Goal: Task Accomplishment & Management: Manage account settings

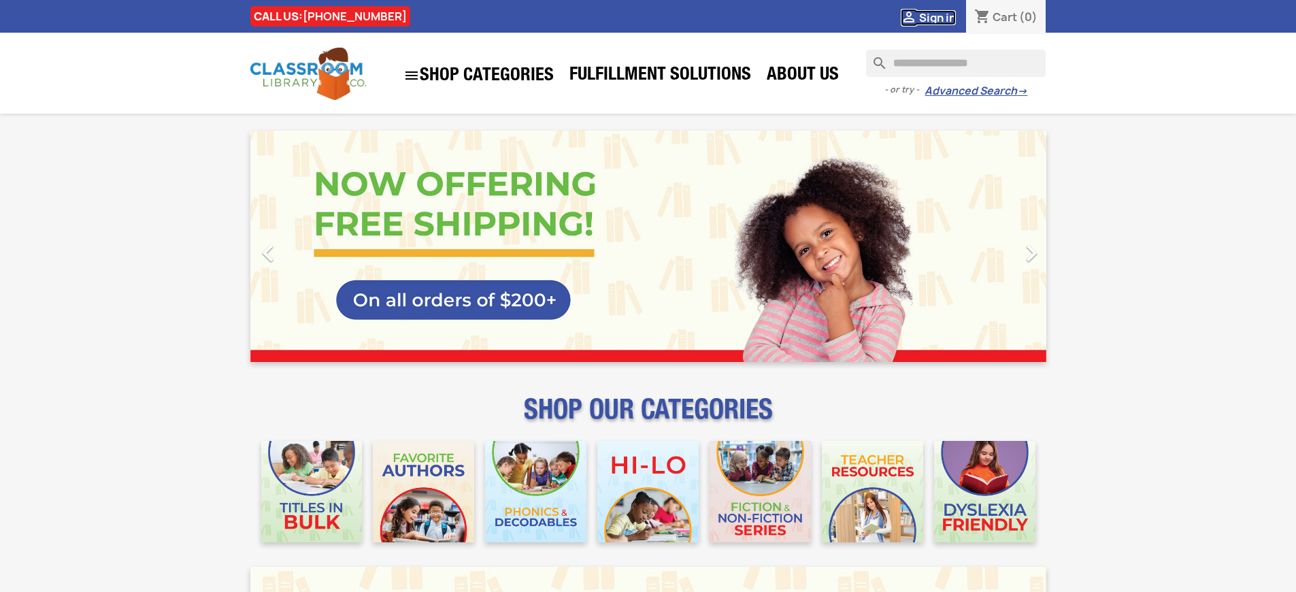
click at [937, 17] on span "Sign in" at bounding box center [937, 17] width 37 height 15
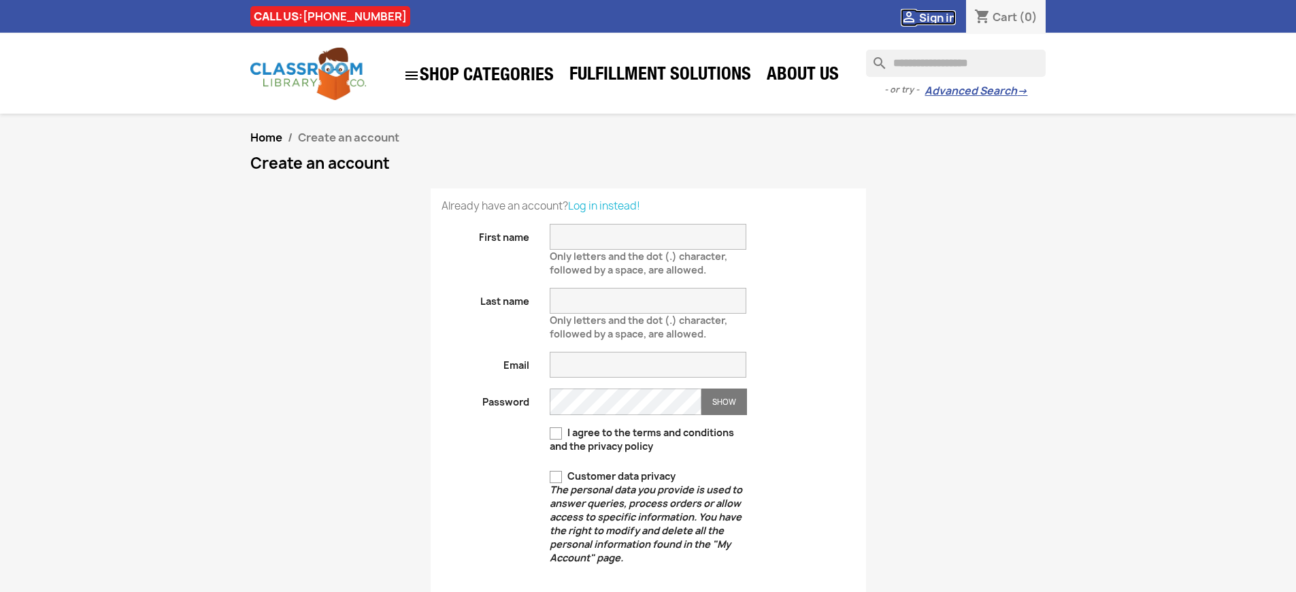
click at [937, 17] on span "Sign in" at bounding box center [937, 17] width 37 height 15
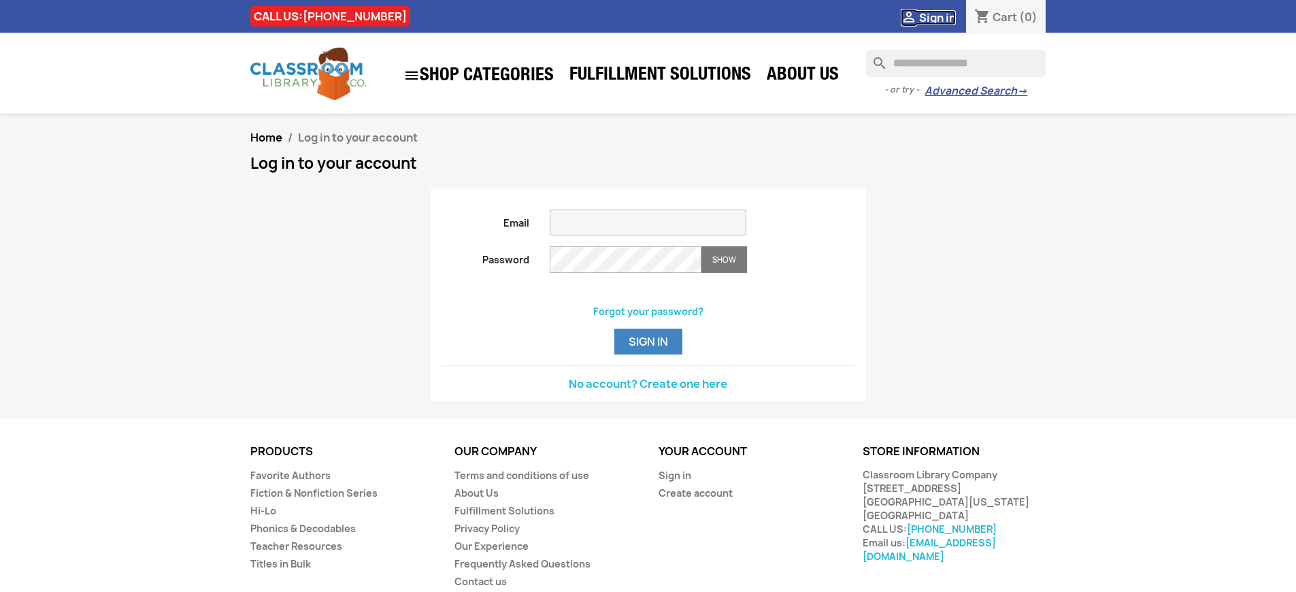
click at [937, 17] on span "Sign in" at bounding box center [937, 17] width 37 height 15
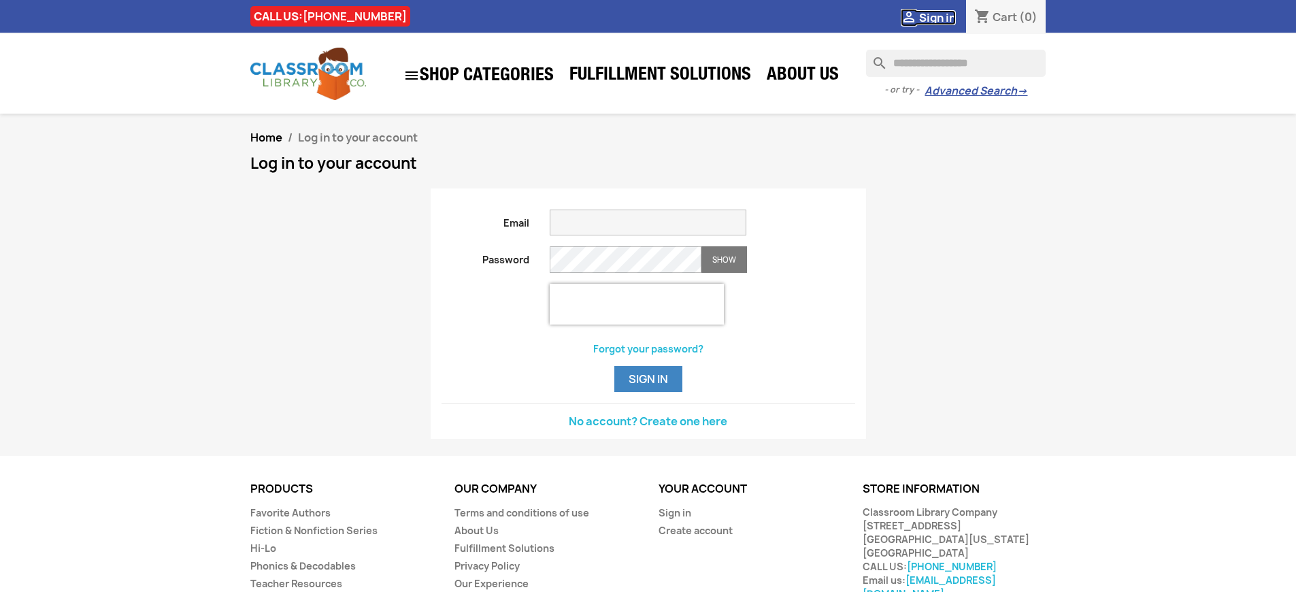
click at [937, 17] on span "Sign in" at bounding box center [937, 17] width 37 height 15
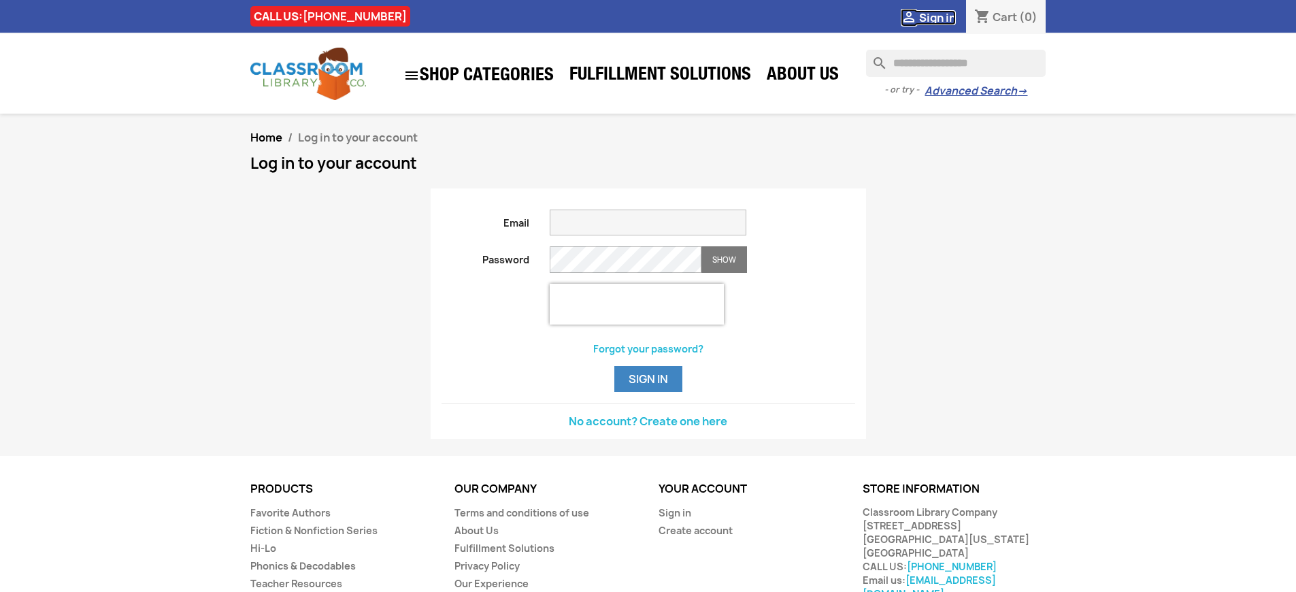
click at [937, 17] on span "Sign in" at bounding box center [937, 17] width 37 height 15
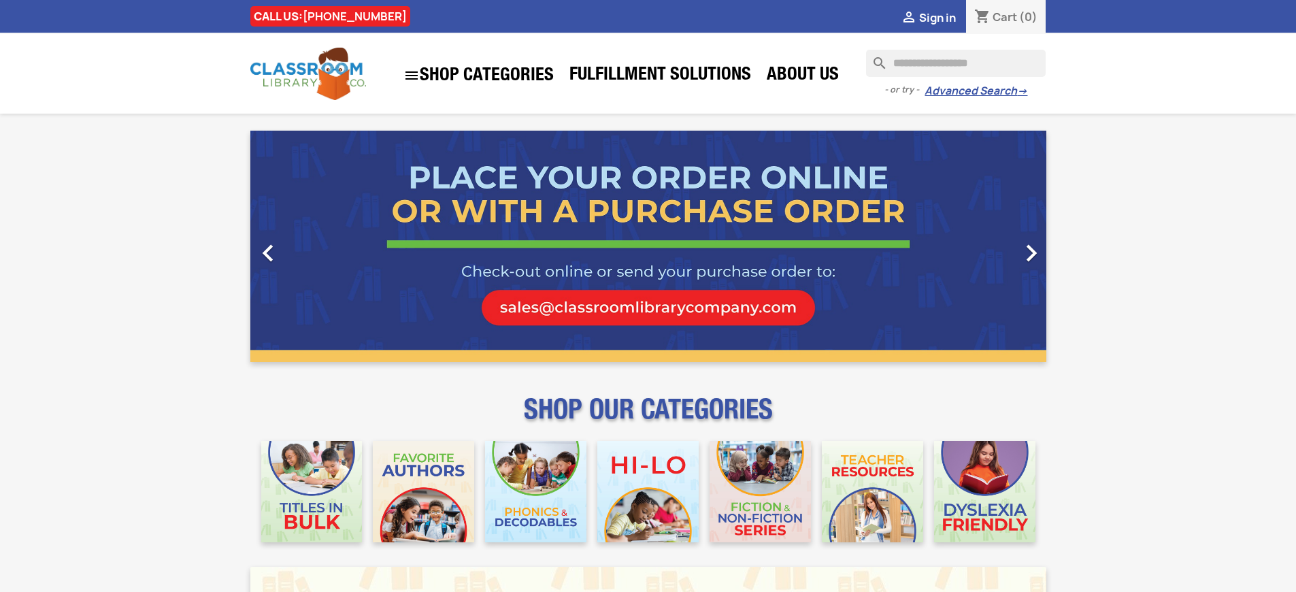
click at [937, 17] on span "Sign in" at bounding box center [937, 17] width 37 height 15
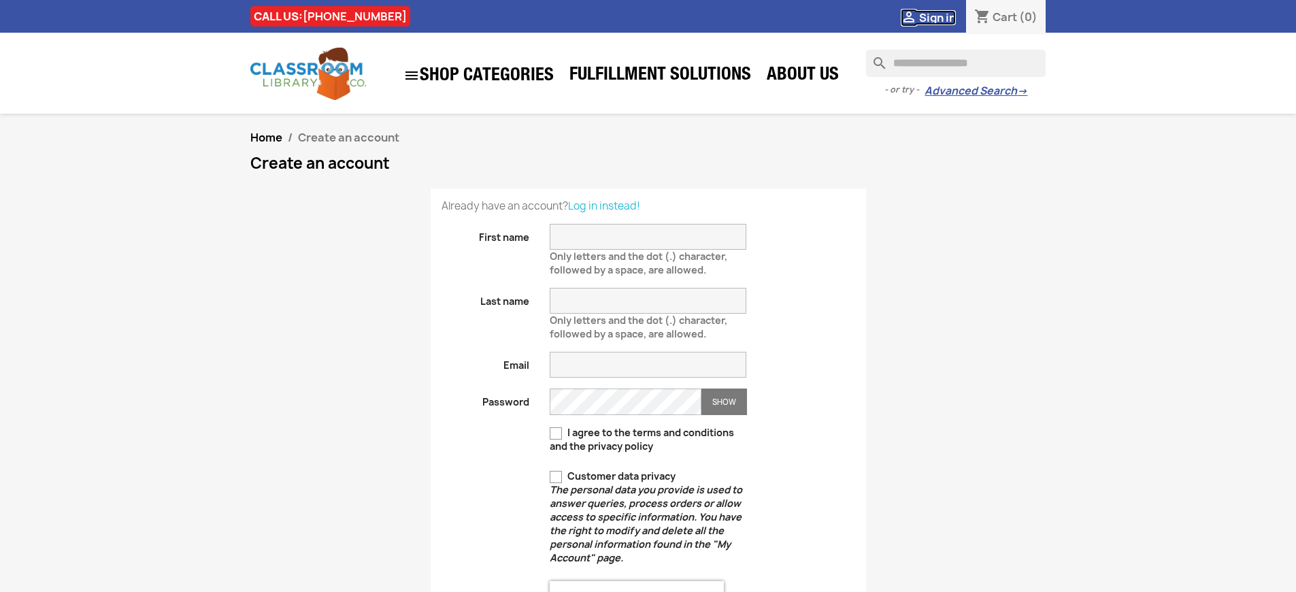
click at [937, 17] on span "Sign in" at bounding box center [937, 17] width 37 height 15
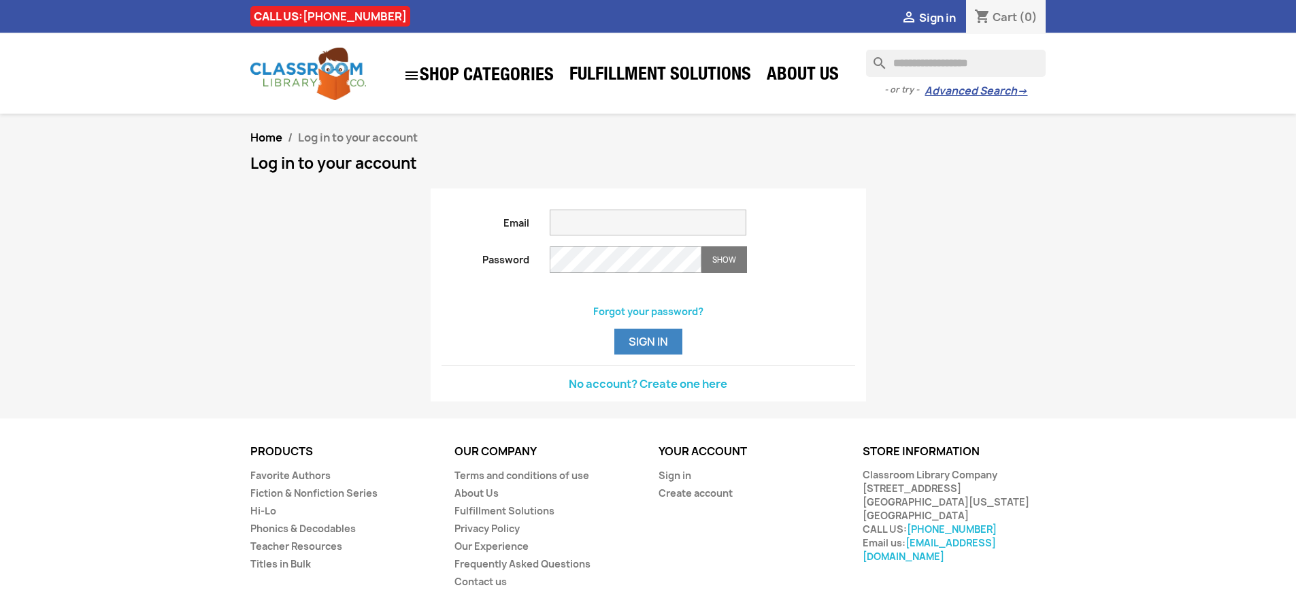
click at [937, 17] on span "Sign in" at bounding box center [937, 17] width 37 height 15
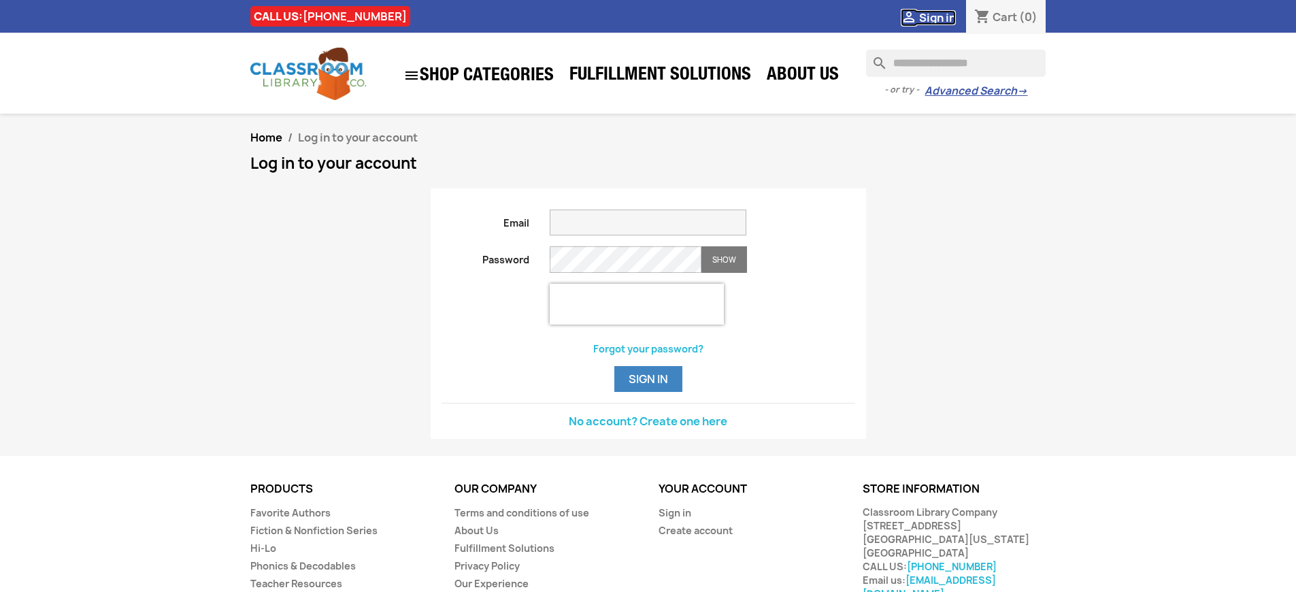
click at [937, 17] on span "Sign in" at bounding box center [937, 17] width 37 height 15
click at [648, 392] on button "Sign in" at bounding box center [649, 379] width 68 height 26
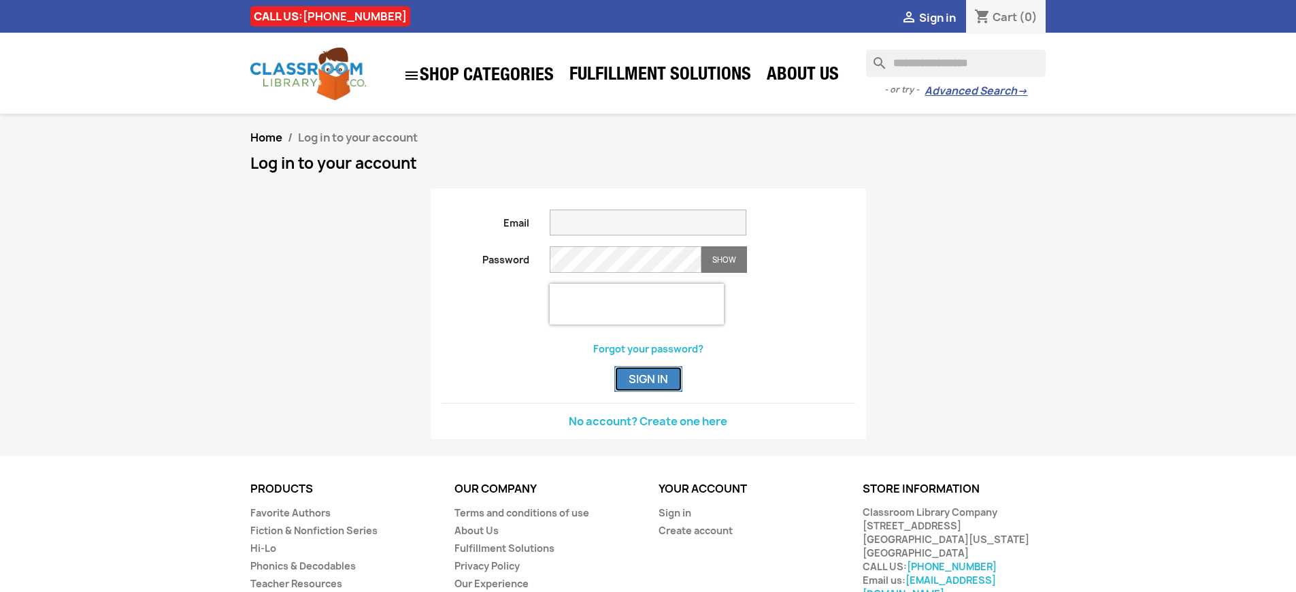
click at [648, 392] on button "Sign in" at bounding box center [649, 379] width 68 height 26
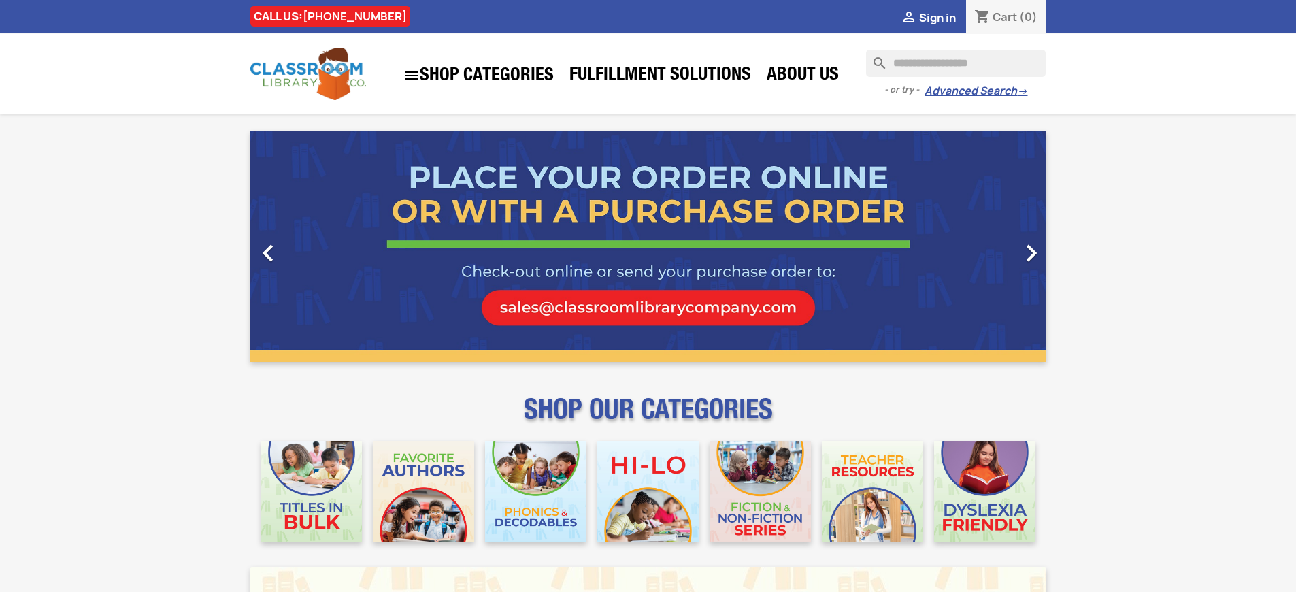
scroll to position [1748, 0]
